Goal: Information Seeking & Learning: Learn about a topic

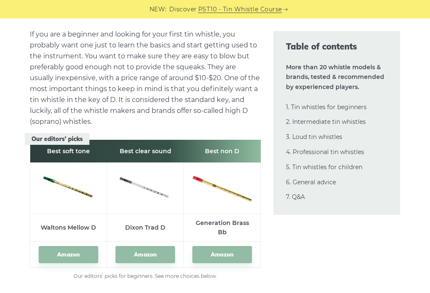
scroll to position [1081, 0]
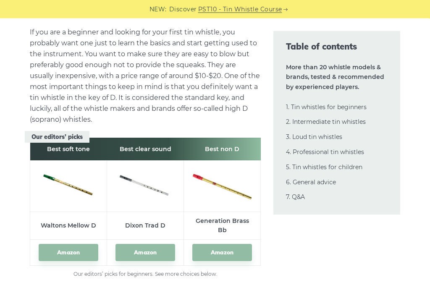
click at [147, 150] on th "Best clear sound" at bounding box center [145, 149] width 77 height 23
click at [152, 192] on img at bounding box center [145, 185] width 60 height 27
click at [147, 204] on td at bounding box center [145, 186] width 77 height 51
click at [144, 204] on td at bounding box center [145, 186] width 77 height 51
click at [146, 205] on td at bounding box center [145, 186] width 77 height 51
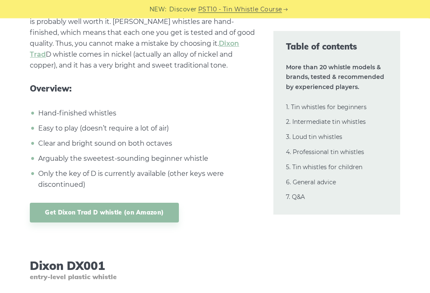
scroll to position [3819, 0]
click at [123, 212] on link "Get Dixon Trad D whistle (on Amazon)" at bounding box center [104, 213] width 149 height 20
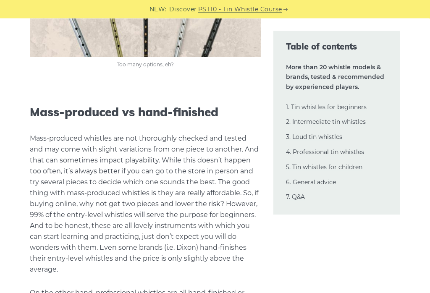
scroll to position [16699, 0]
click at [338, 123] on link "2. Intermediate tin whistles" at bounding box center [326, 122] width 80 height 8
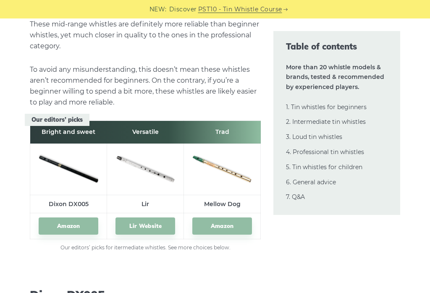
scroll to position [4536, 0]
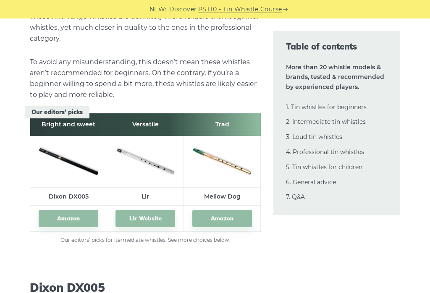
click at [152, 155] on img at bounding box center [145, 160] width 60 height 40
click at [157, 219] on link "Lir Website" at bounding box center [145, 218] width 60 height 17
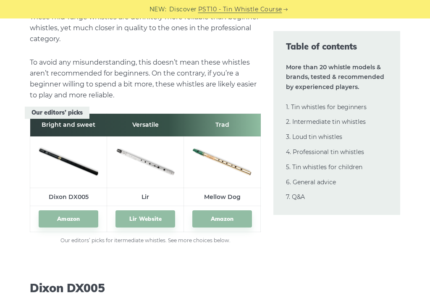
click at [69, 160] on img at bounding box center [69, 161] width 60 height 40
click at [73, 163] on img at bounding box center [69, 161] width 60 height 40
click at [79, 161] on img at bounding box center [69, 161] width 60 height 40
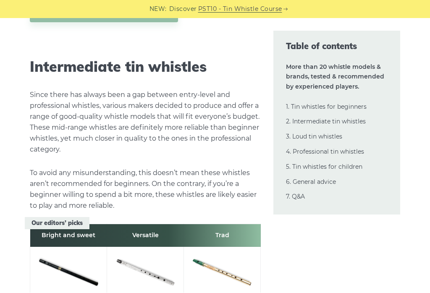
scroll to position [4431, 0]
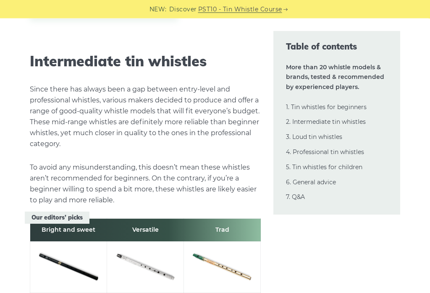
click at [73, 263] on img at bounding box center [69, 266] width 60 height 40
click at [76, 266] on img at bounding box center [69, 266] width 60 height 40
click at [77, 267] on img at bounding box center [69, 266] width 60 height 40
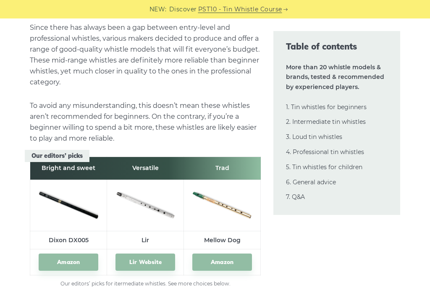
scroll to position [4495, 0]
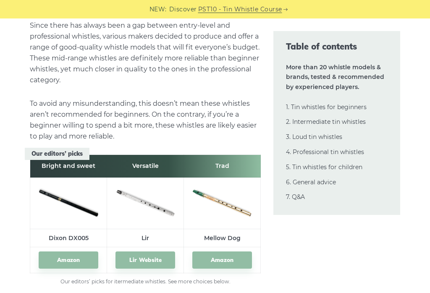
click at [103, 200] on td at bounding box center [68, 203] width 77 height 51
click at [78, 232] on td "Dixon DX005" at bounding box center [68, 238] width 77 height 18
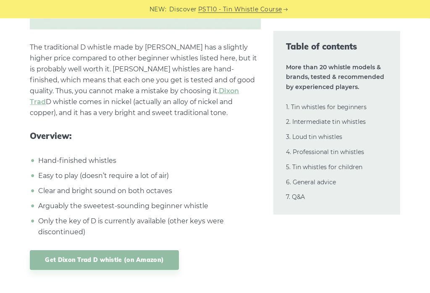
scroll to position [3788, 0]
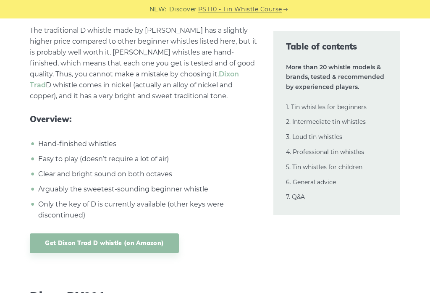
click at [110, 242] on link "Get Dixon Trad D whistle (on Amazon)" at bounding box center [104, 243] width 149 height 20
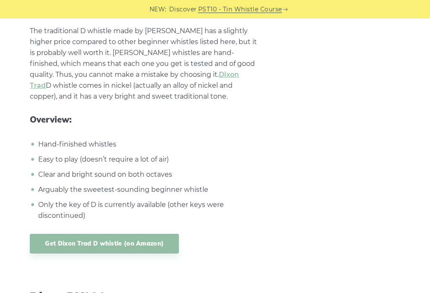
scroll to position [3800, 0]
